Goal: Navigation & Orientation: Go to known website

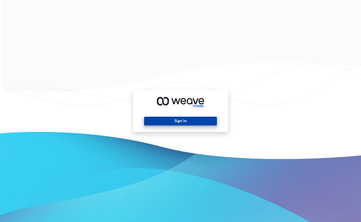
click at [194, 118] on button "Sign In" at bounding box center [180, 121] width 73 height 9
